Goal: Navigation & Orientation: Find specific page/section

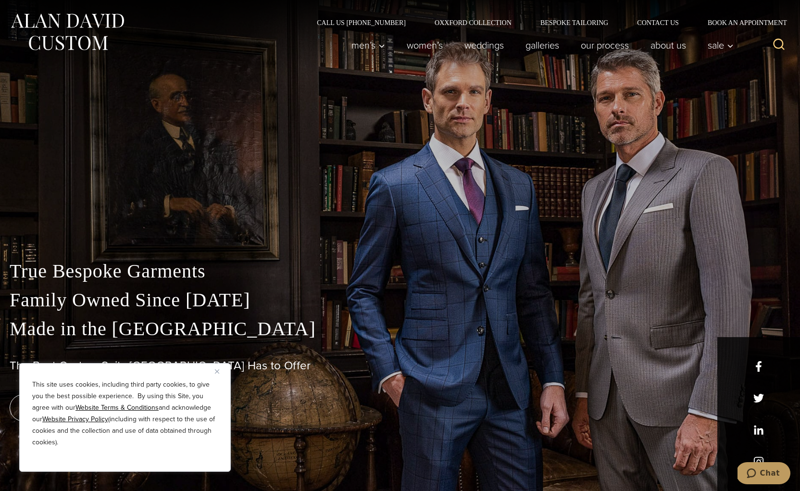
click at [215, 372] on img "Close" at bounding box center [217, 371] width 4 height 4
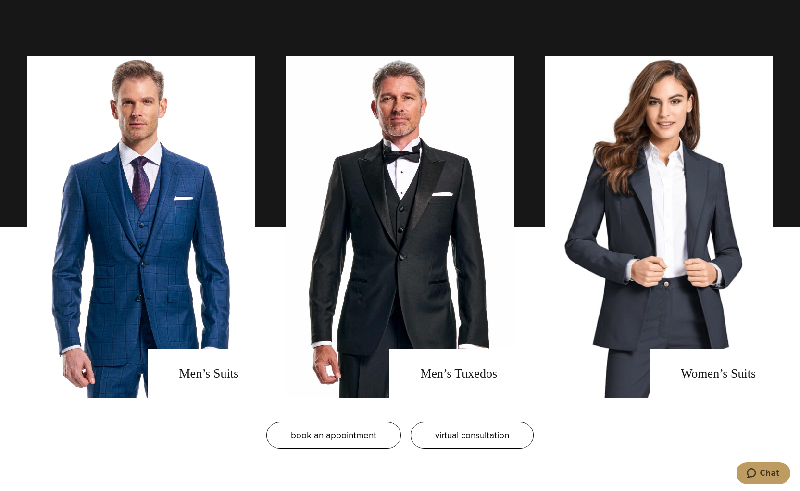
scroll to position [809, 0]
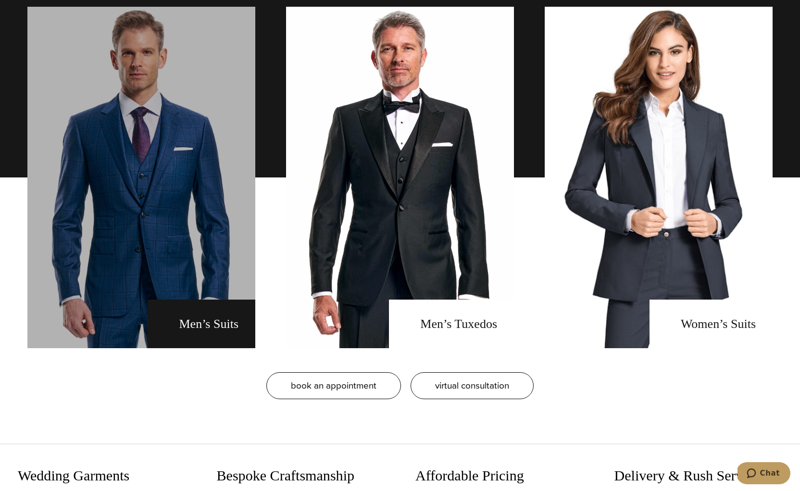
click at [206, 273] on link "men's suits" at bounding box center [141, 177] width 228 height 341
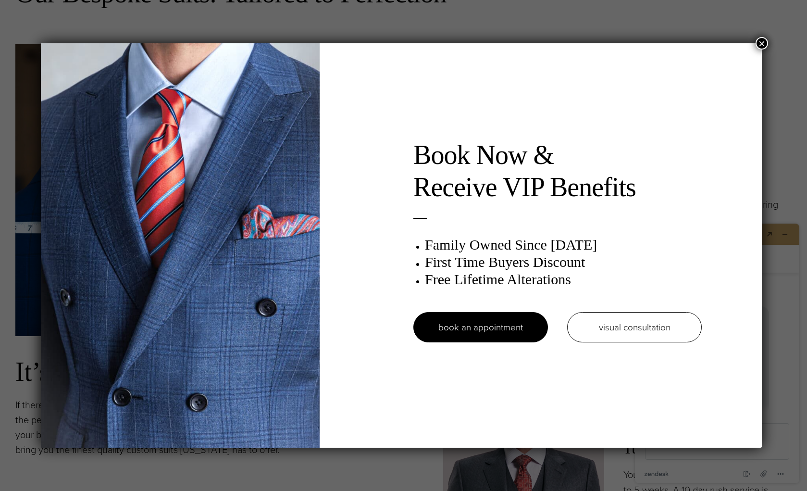
click at [766, 45] on button "×" at bounding box center [762, 43] width 12 height 12
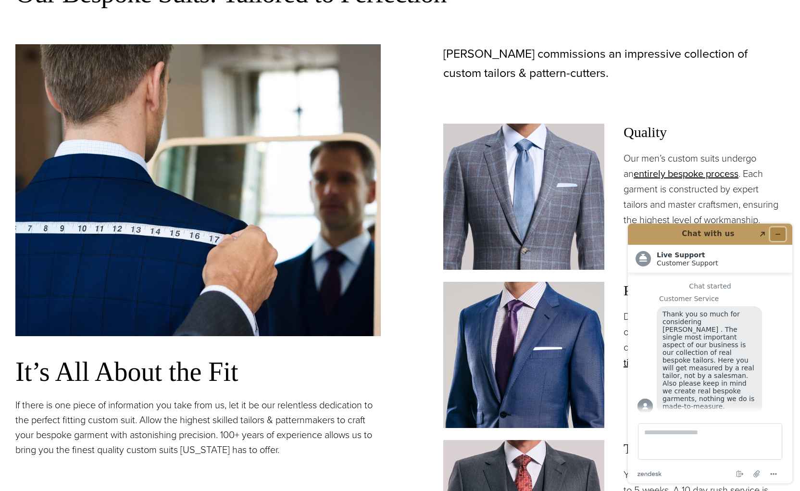
click at [779, 234] on icon "Minimize widget" at bounding box center [778, 234] width 4 height 0
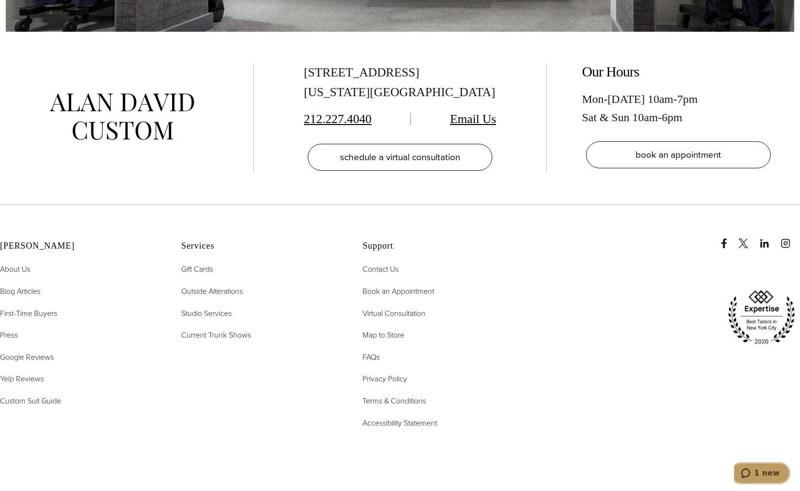
scroll to position [6157, 0]
